Goal: Task Accomplishment & Management: Complete application form

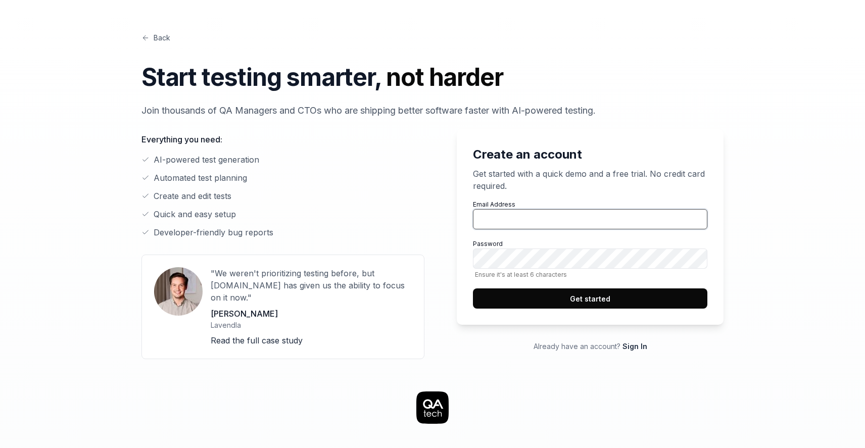
click at [502, 213] on input "Email Address" at bounding box center [590, 219] width 234 height 20
type input "eadaniel.larsson@gmail.com"
click at [598, 297] on button "Get started" at bounding box center [590, 298] width 234 height 20
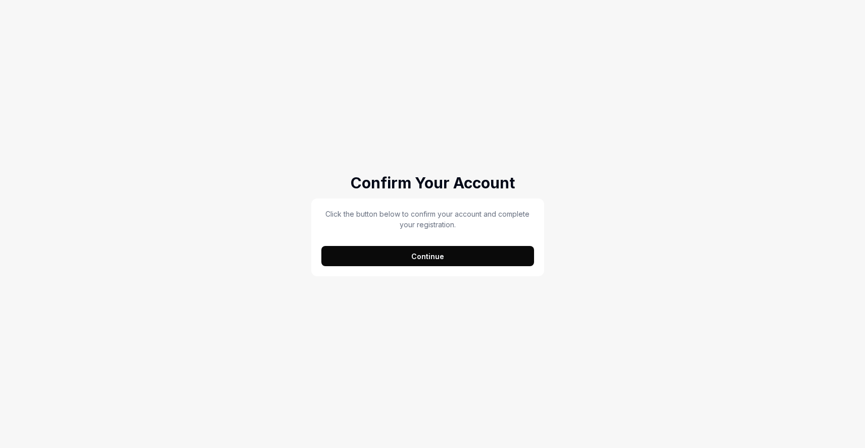
click at [401, 260] on button "Continue" at bounding box center [427, 256] width 213 height 20
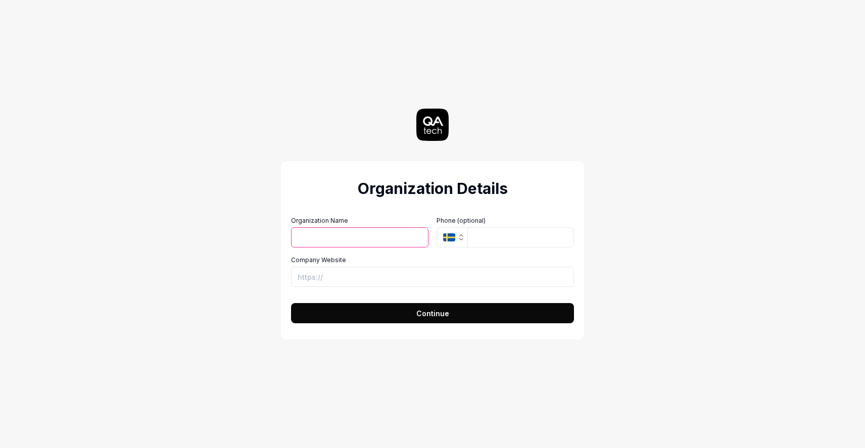
click at [387, 237] on input "Organization Name" at bounding box center [359, 237] width 137 height 20
click at [205, 186] on div "Organization Details Organization Name Organization Logo (Square minimum 256x25…" at bounding box center [432, 224] width 865 height 448
click at [186, 243] on div "Organization Details Organization Name Organization Logo (Square minimum 256x25…" at bounding box center [432, 224] width 865 height 448
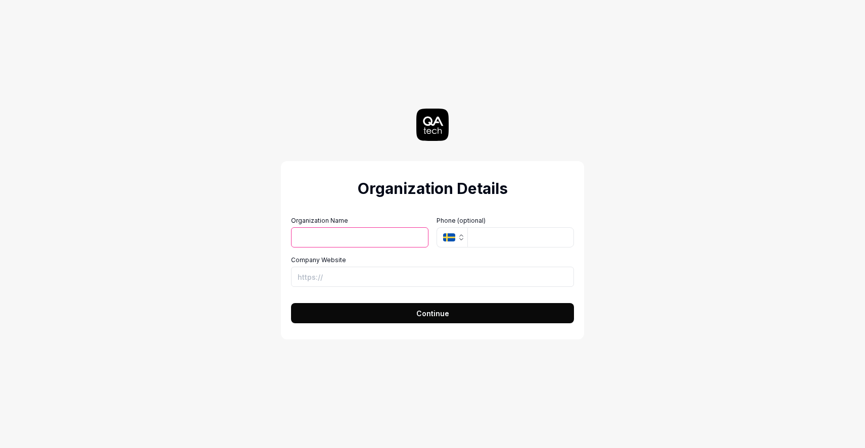
click at [703, 216] on div "Organization Details Organization Name Organization Logo (Square minimum 256x25…" at bounding box center [432, 224] width 865 height 448
click at [462, 315] on button "Continue" at bounding box center [432, 313] width 283 height 20
click at [634, 242] on div "Organization Details Organization Name Organization Logo (Square minimum 256x25…" at bounding box center [432, 224] width 452 height 448
click at [341, 273] on input "Company Website" at bounding box center [432, 277] width 283 height 20
click at [326, 241] on input "Organization Name" at bounding box center [359, 237] width 137 height 20
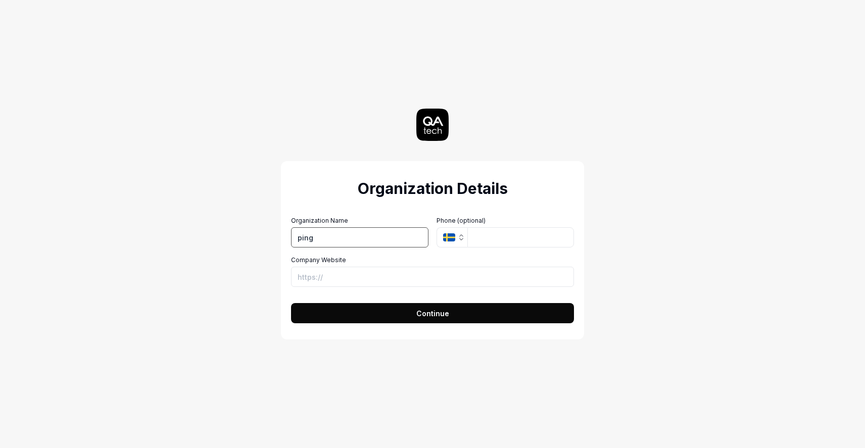
type input "ping"
click at [337, 273] on input "Company Website" at bounding box center [432, 277] width 283 height 20
click at [467, 314] on button "Continue" at bounding box center [432, 313] width 283 height 20
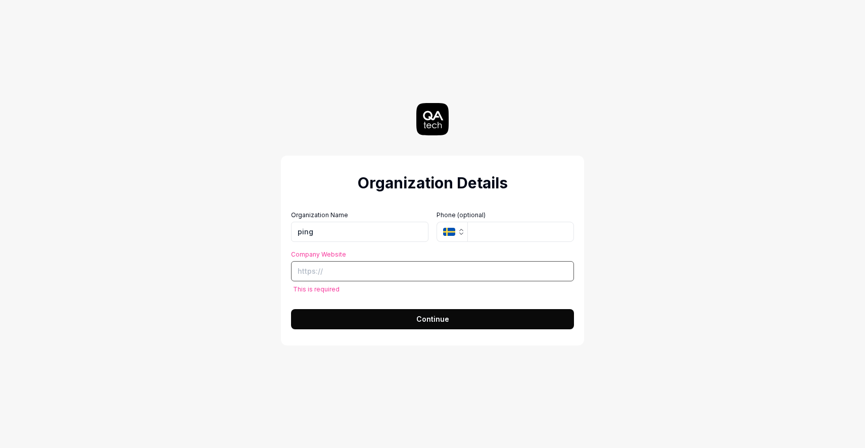
click at [368, 277] on input "Company Website" at bounding box center [432, 271] width 283 height 20
paste input "[URL][DOMAIN_NAME]"
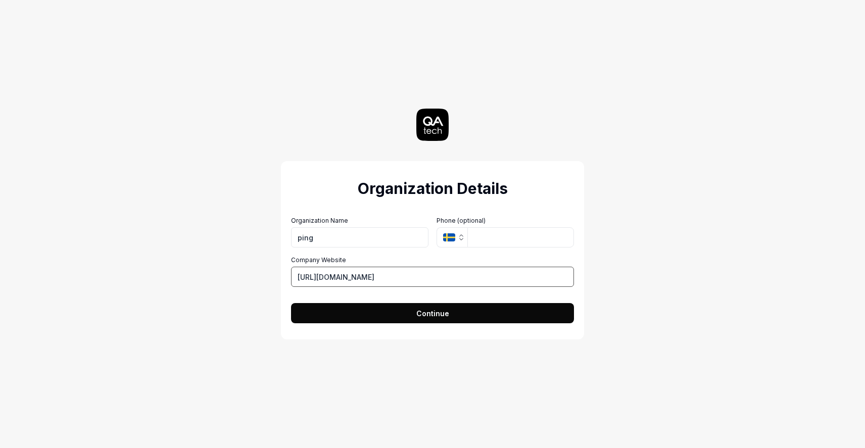
type input "[URL][DOMAIN_NAME]"
click at [487, 244] on input "tel" at bounding box center [520, 237] width 107 height 20
type input "[PHONE_NUMBER]"
click at [624, 220] on div "Organization Details Organization Name ping Organization Logo (Square minimum 2…" at bounding box center [432, 224] width 452 height 448
click at [444, 237] on icon "button" at bounding box center [449, 237] width 12 height 8
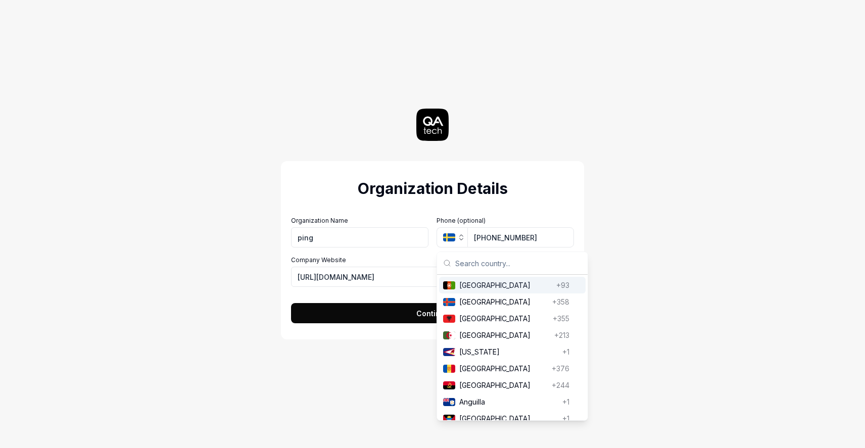
click at [690, 237] on div "Organization Details Organization Name ping Organization Logo (Square minimum 2…" at bounding box center [432, 224] width 865 height 448
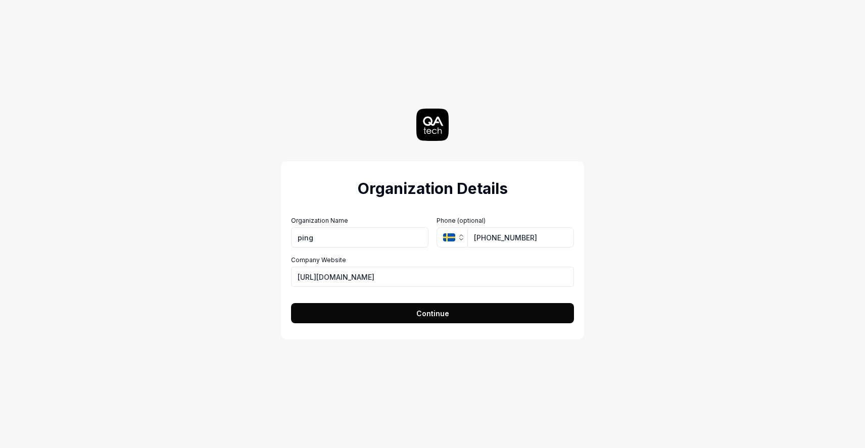
click at [690, 237] on div "Organization Details Organization Name ping Organization Logo (Square minimum 2…" at bounding box center [432, 224] width 865 height 448
drag, startPoint x: 655, startPoint y: 332, endPoint x: 655, endPoint y: 310, distance: 22.2
click at [655, 310] on div "Organization Details Organization Name ping Organization Logo (Square minimum 2…" at bounding box center [432, 224] width 452 height 448
click at [721, 44] on div "Organization Details Organization Name ping Organization Logo (Square minimum 2…" at bounding box center [432, 224] width 865 height 448
click at [361, 241] on input "ping" at bounding box center [359, 237] width 137 height 20
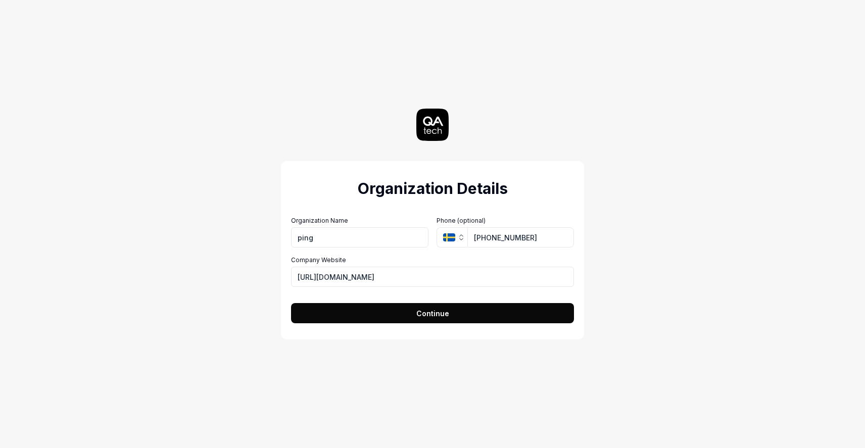
click at [636, 269] on div "Organization Details Organization Name ping Organization Logo (Square minimum 2…" at bounding box center [432, 224] width 452 height 448
click at [460, 273] on input "[URL][DOMAIN_NAME]" at bounding box center [432, 277] width 283 height 20
paste input "swapi-fetch"
type input "[URL][DOMAIN_NAME]"
click at [466, 315] on button "Continue" at bounding box center [432, 313] width 283 height 20
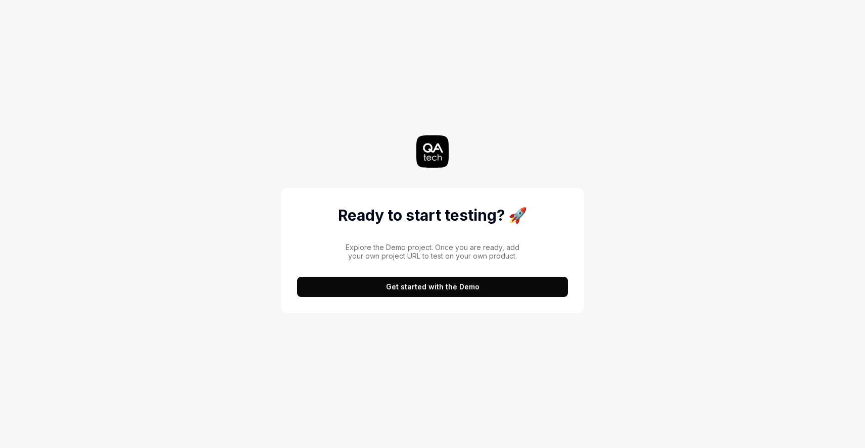
click at [639, 117] on div "Ready to start testing? 🚀 Explore the Demo project. Once you are ready, add you…" at bounding box center [432, 224] width 452 height 448
click at [678, 239] on div "Ready to start testing? 🚀 Explore the Demo project. Once you are ready, add you…" at bounding box center [432, 224] width 865 height 448
